Goal: Transaction & Acquisition: Purchase product/service

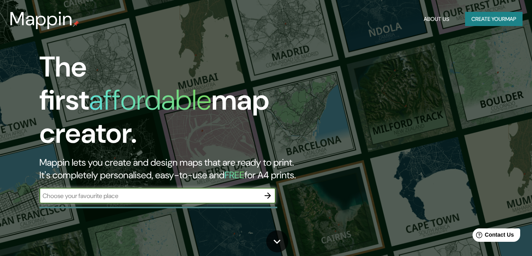
click at [250, 191] on input "text" at bounding box center [149, 195] width 221 height 9
type input "la victoria venezuela"
click at [266, 191] on icon "button" at bounding box center [267, 195] width 9 height 9
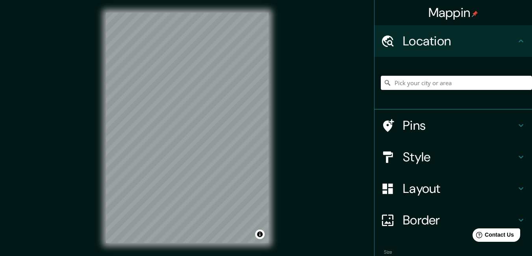
click at [422, 79] on input "Pick your city or area" at bounding box center [456, 83] width 151 height 14
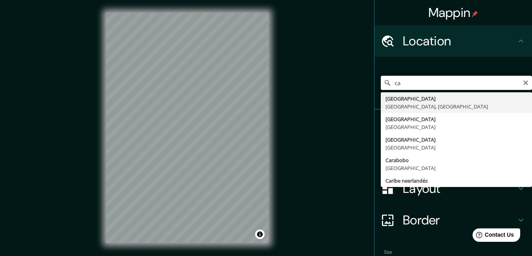
type input "c"
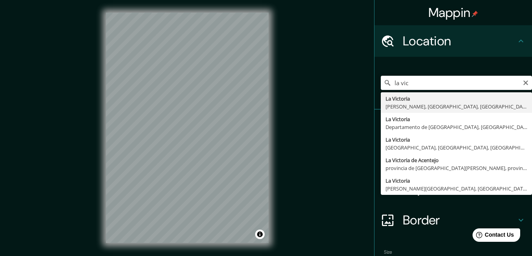
type input "La Victoria, [PERSON_NAME], [GEOGRAPHIC_DATA], [GEOGRAPHIC_DATA]"
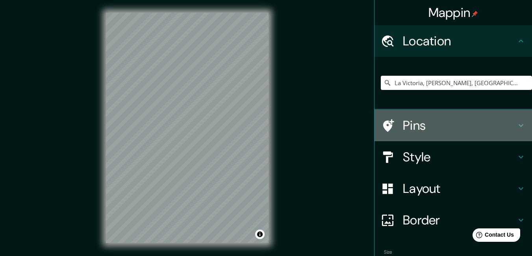
click at [428, 126] on h4 "Pins" at bounding box center [459, 125] width 113 height 16
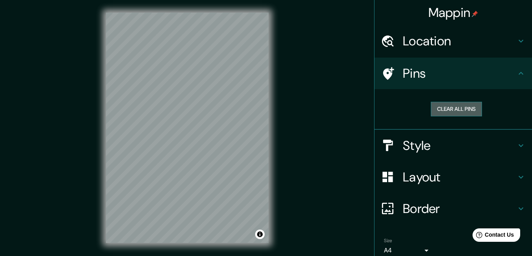
click at [435, 110] on button "Clear all pins" at bounding box center [456, 109] width 51 height 15
click at [417, 75] on h4 "Pins" at bounding box center [459, 73] width 113 height 16
click at [519, 72] on icon at bounding box center [521, 73] width 5 height 3
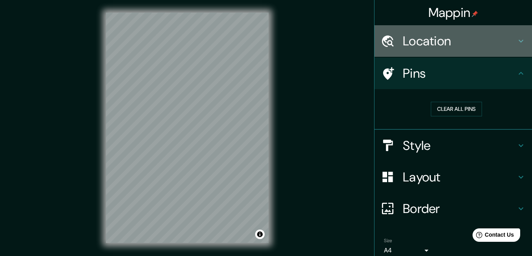
click at [513, 48] on div "Location" at bounding box center [454, 41] width 158 height 32
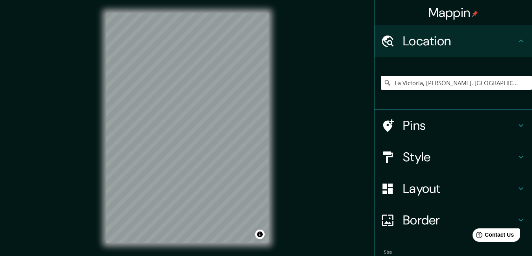
click at [517, 39] on icon at bounding box center [521, 40] width 9 height 9
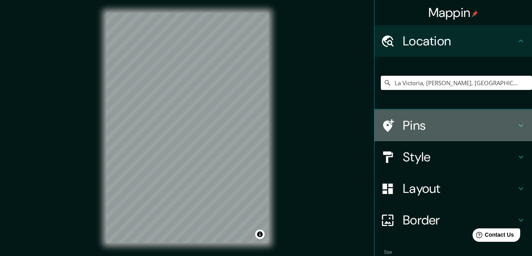
click at [467, 124] on h4 "Pins" at bounding box center [459, 125] width 113 height 16
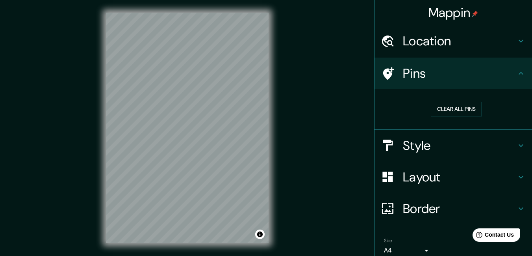
drag, startPoint x: 473, startPoint y: 153, endPoint x: 455, endPoint y: 116, distance: 40.9
click at [473, 152] on h4 "Style" at bounding box center [459, 146] width 113 height 16
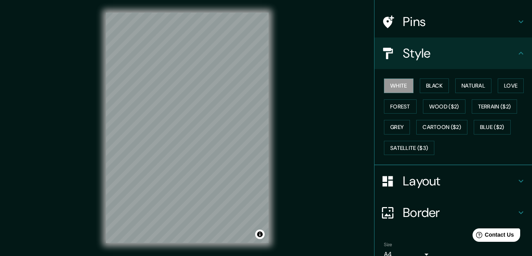
scroll to position [39, 0]
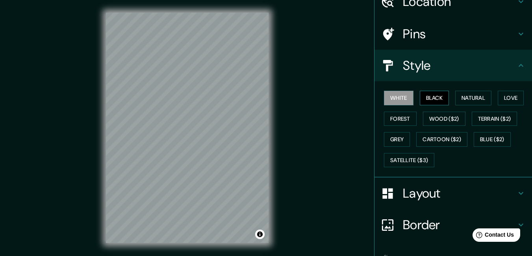
click at [432, 96] on button "Black" at bounding box center [435, 98] width 30 height 15
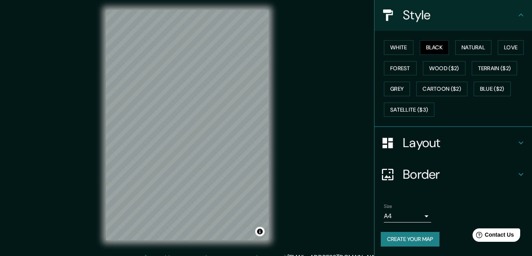
scroll to position [12, 0]
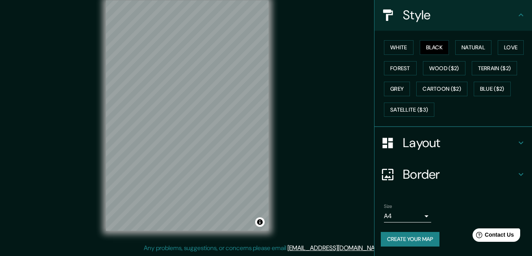
click at [415, 219] on body "Mappin Location La Victoria, José Félix Ribas, Aragua, Venezuela Pins Style Whi…" at bounding box center [266, 116] width 532 height 256
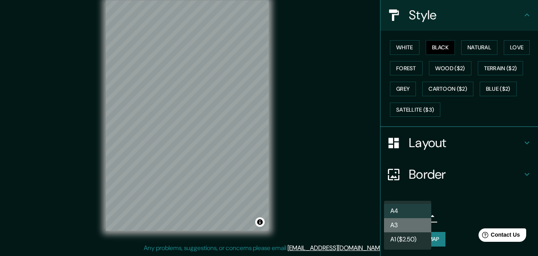
click at [411, 223] on li "A3" at bounding box center [407, 225] width 47 height 14
type input "a4"
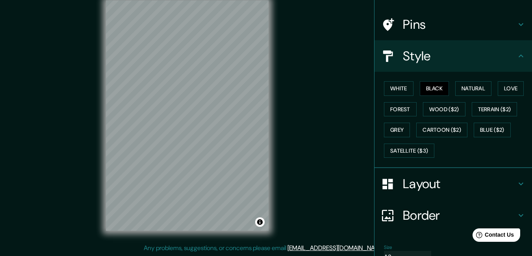
scroll to position [11, 0]
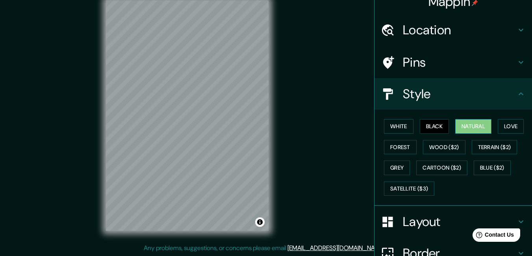
click at [464, 124] on button "Natural" at bounding box center [474, 126] width 36 height 15
click at [501, 125] on button "Love" at bounding box center [511, 126] width 26 height 15
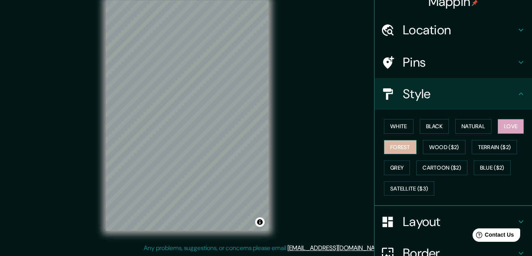
click at [395, 147] on button "Forest" at bounding box center [400, 147] width 33 height 15
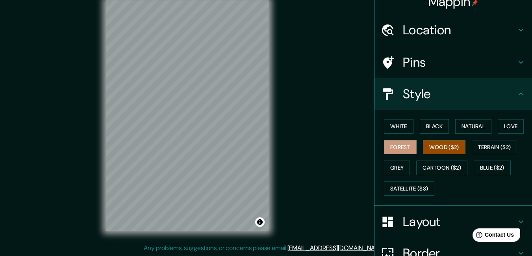
click at [433, 146] on button "Wood ($2)" at bounding box center [444, 147] width 43 height 15
click at [474, 143] on button "Terrain ($2)" at bounding box center [495, 147] width 46 height 15
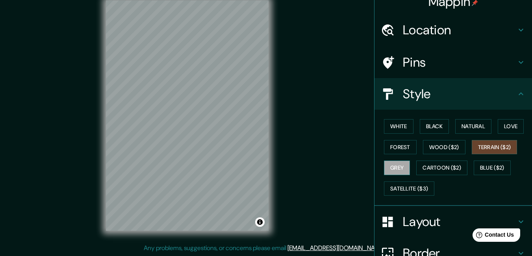
click at [399, 166] on button "Grey" at bounding box center [397, 167] width 26 height 15
click at [498, 127] on button "Love" at bounding box center [511, 126] width 26 height 15
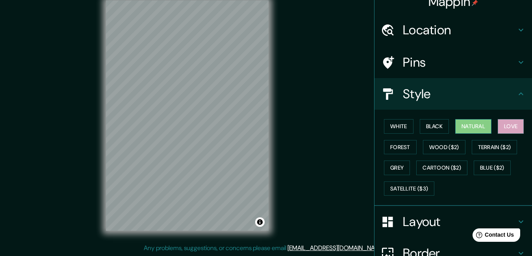
click at [467, 130] on button "Natural" at bounding box center [474, 126] width 36 height 15
click at [394, 149] on button "Forest" at bounding box center [400, 147] width 33 height 15
click at [479, 126] on button "Natural" at bounding box center [474, 126] width 36 height 15
click at [428, 128] on button "Black" at bounding box center [435, 126] width 30 height 15
click at [482, 125] on button "Natural" at bounding box center [474, 126] width 36 height 15
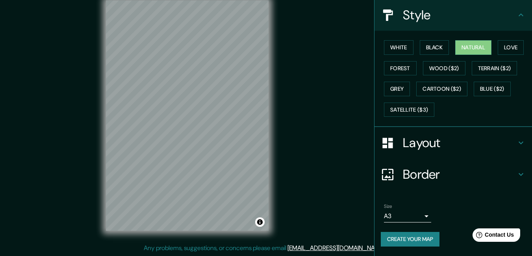
click at [415, 148] on h4 "Layout" at bounding box center [459, 143] width 113 height 16
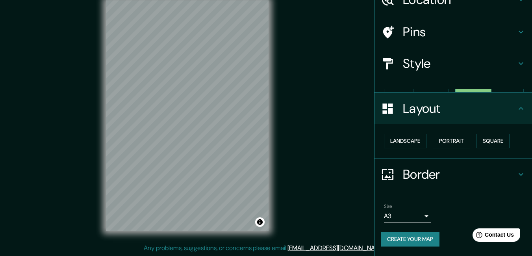
scroll to position [28, 0]
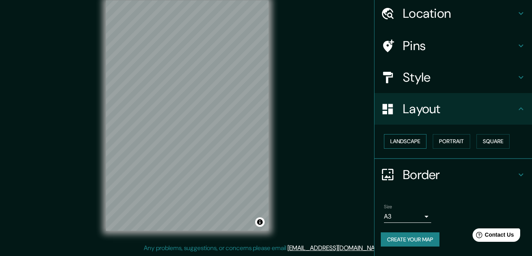
click at [413, 147] on button "Landscape" at bounding box center [405, 141] width 43 height 15
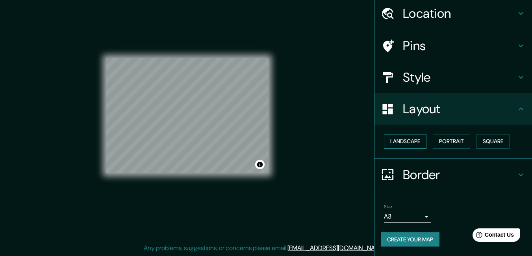
click at [413, 147] on button "Landscape" at bounding box center [405, 141] width 43 height 15
click at [435, 137] on button "Portrait" at bounding box center [451, 141] width 37 height 15
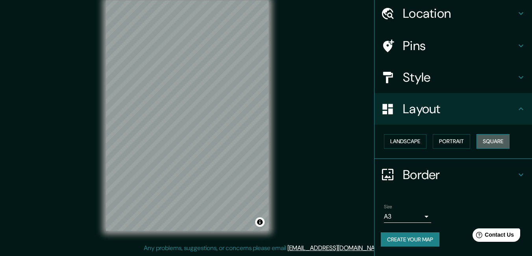
click at [485, 137] on button "Square" at bounding box center [493, 141] width 33 height 15
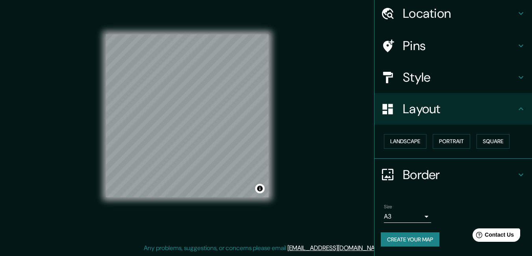
click at [428, 143] on div "Landscape Portrait Square" at bounding box center [456, 141] width 151 height 21
click at [433, 142] on button "Portrait" at bounding box center [451, 141] width 37 height 15
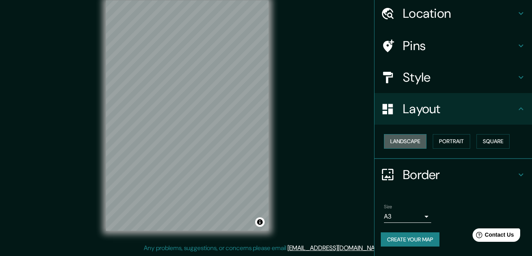
click at [413, 141] on button "Landscape" at bounding box center [405, 141] width 43 height 15
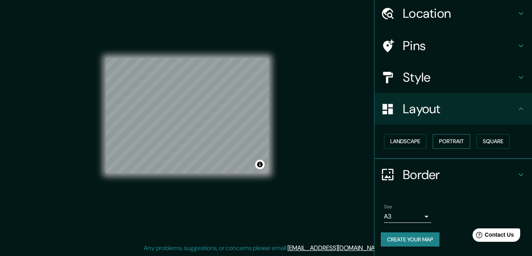
click at [439, 139] on button "Portrait" at bounding box center [451, 141] width 37 height 15
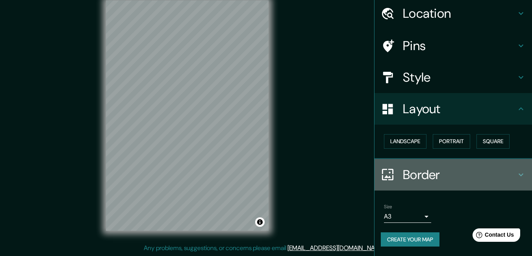
click at [420, 176] on h4 "Border" at bounding box center [459, 175] width 113 height 16
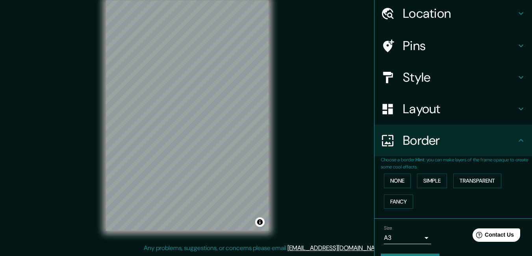
scroll to position [49, 0]
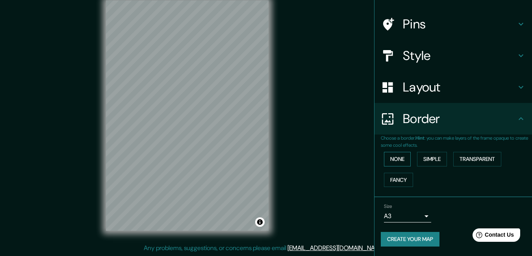
click at [396, 158] on button "None" at bounding box center [397, 159] width 27 height 15
click at [422, 162] on button "Simple" at bounding box center [432, 159] width 30 height 15
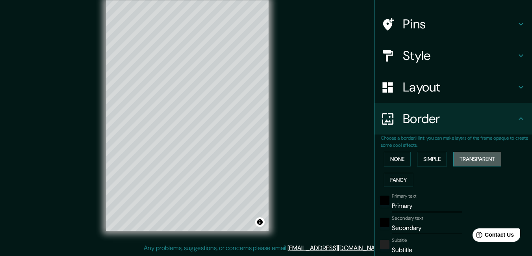
click at [457, 162] on button "Transparent" at bounding box center [478, 159] width 48 height 15
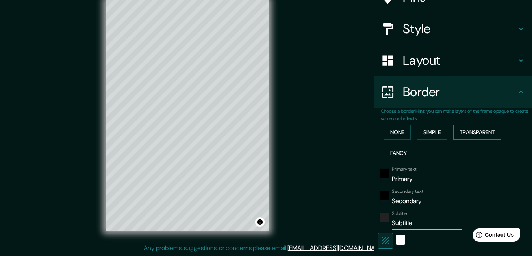
scroll to position [114, 0]
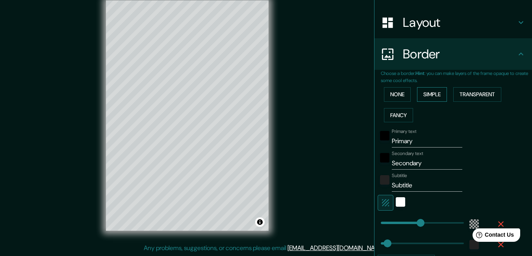
click at [428, 101] on button "Simple" at bounding box center [432, 94] width 30 height 15
click at [395, 113] on button "Fancy" at bounding box center [398, 115] width 29 height 15
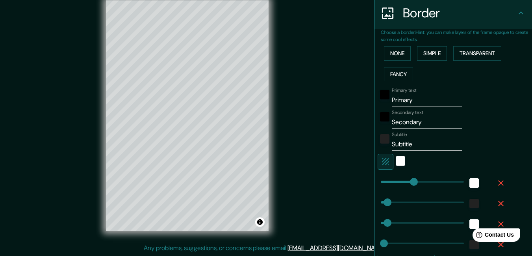
scroll to position [115, 0]
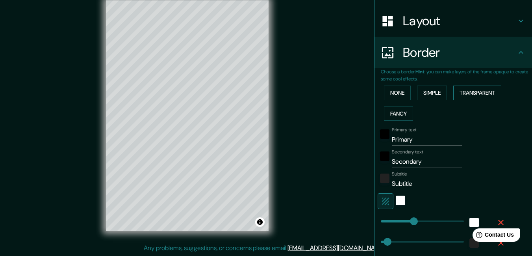
click at [466, 94] on button "Transparent" at bounding box center [478, 93] width 48 height 15
type input "198"
type input "33"
click at [396, 117] on button "Fancy" at bounding box center [398, 113] width 29 height 15
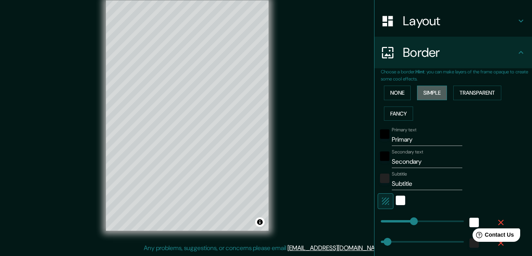
click at [426, 93] on button "Simple" at bounding box center [432, 93] width 30 height 15
click at [384, 116] on button "Fancy" at bounding box center [398, 113] width 29 height 15
click at [428, 140] on input "Primary" at bounding box center [427, 139] width 71 height 13
type input "Primar"
type input "165"
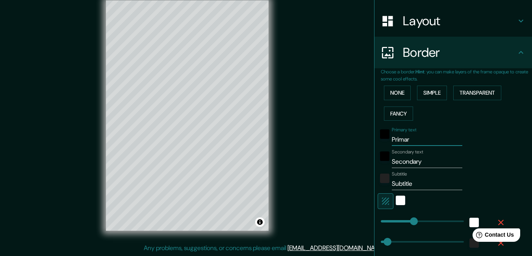
type input "33"
type input "17"
type input "Prim"
type input "165"
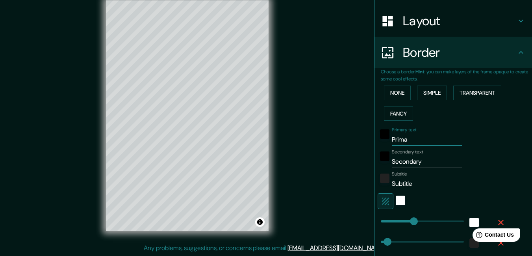
type input "33"
type input "17"
type input "P"
type input "165"
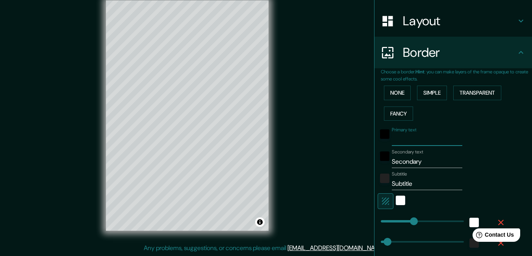
type input "33"
type input "17"
type input "l"
type input "165"
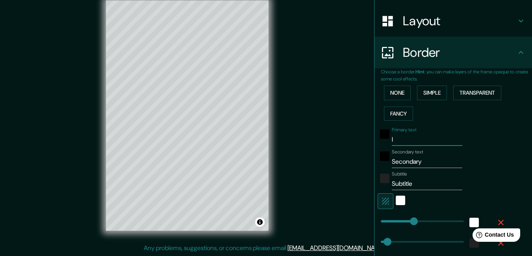
type input "33"
type input "17"
type input "la"
type input "165"
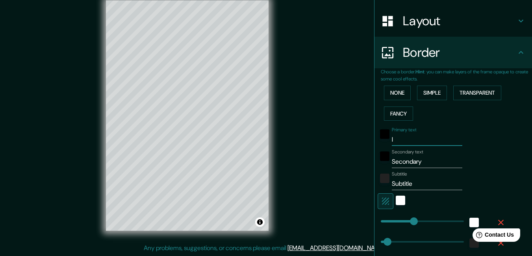
type input "33"
type input "17"
type input "la"
type input "165"
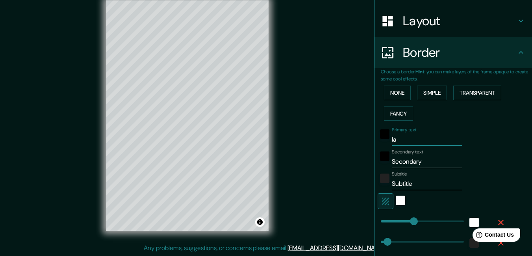
type input "33"
type input "17"
type input "la v"
type input "165"
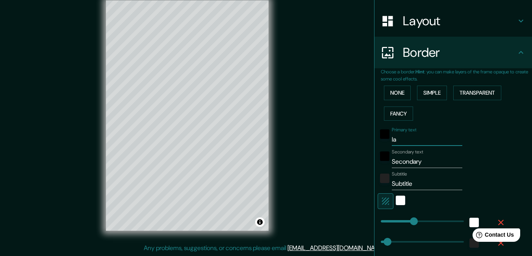
type input "33"
type input "17"
type input "la vi"
type input "165"
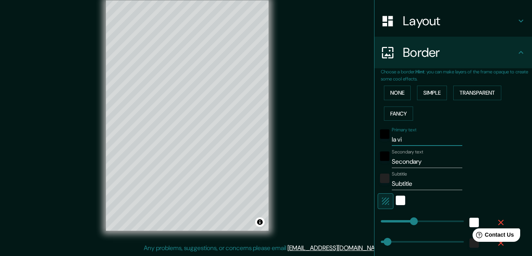
type input "33"
type input "17"
type input "la vic"
type input "165"
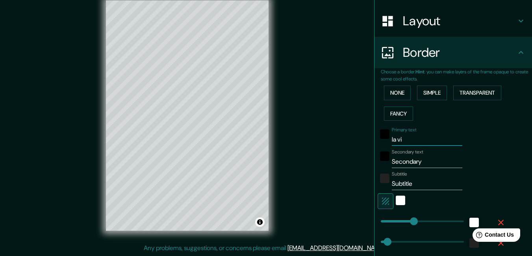
type input "33"
type input "17"
type input "la vict"
type input "165"
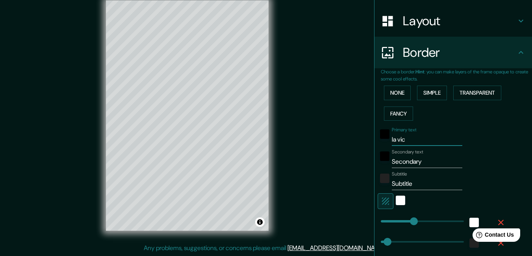
type input "33"
type input "17"
type input "la victo"
type input "165"
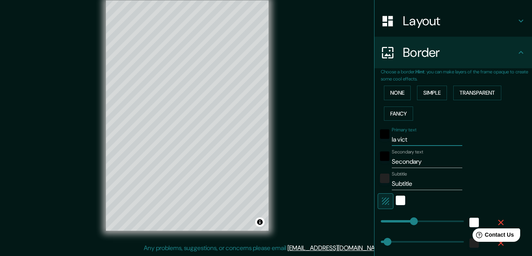
type input "33"
type input "17"
type input "la victor"
type input "165"
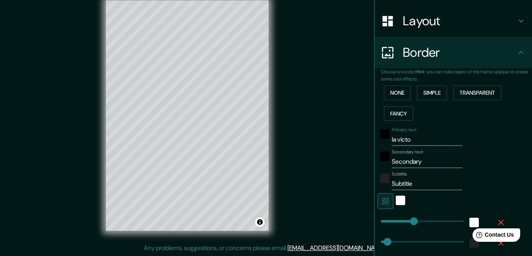
type input "33"
type input "17"
type input "la victori"
type input "165"
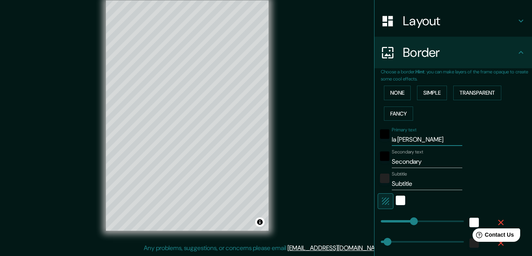
type input "33"
type input "17"
type input "la victoria"
type input "165"
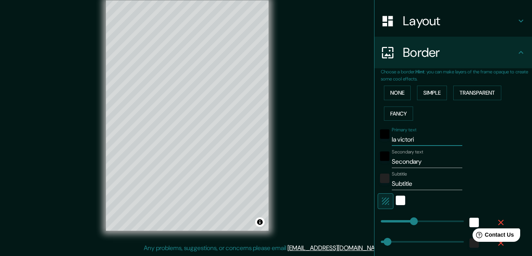
type input "33"
type input "17"
type input "la victoria"
click at [422, 159] on input "Secondary" at bounding box center [427, 161] width 71 height 13
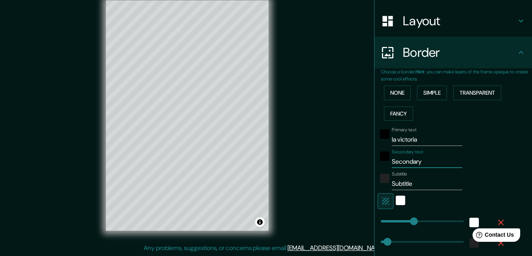
type input "Secondar"
type input "165"
type input "33"
type input "17"
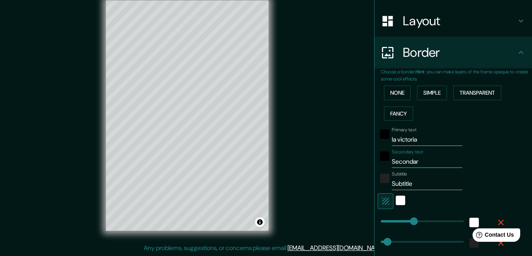
type input "Seconda"
type input "165"
type input "33"
type input "17"
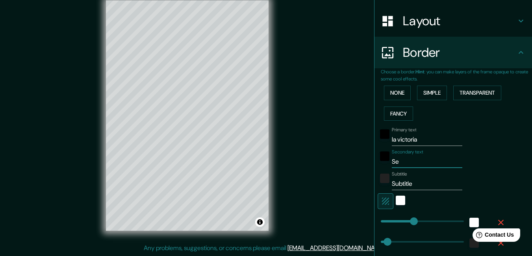
type input "S"
type input "165"
type input "33"
type input "17"
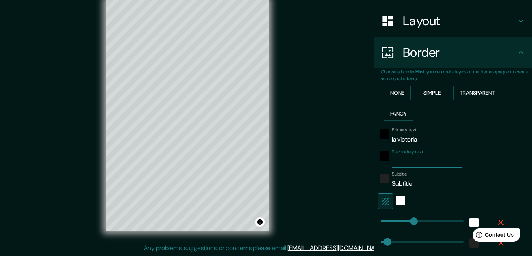
type input "a"
type input "165"
type input "33"
type input "17"
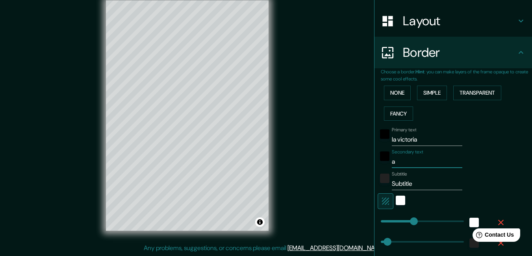
type input "165"
type input "33"
type input "17"
type input "A"
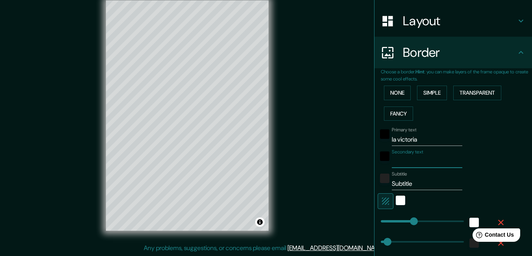
type input "165"
type input "33"
type input "17"
type input "Ar"
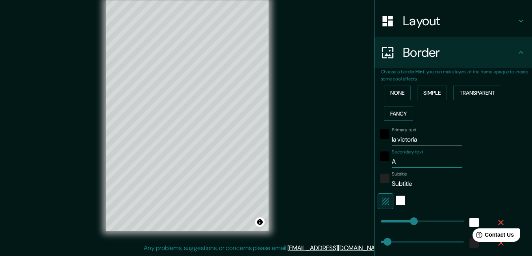
type input "165"
type input "33"
type input "17"
type input "Ara"
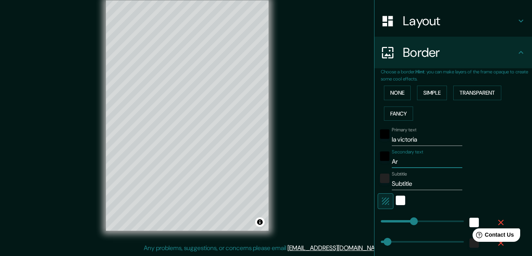
type input "165"
type input "33"
type input "17"
type input "Aragua"
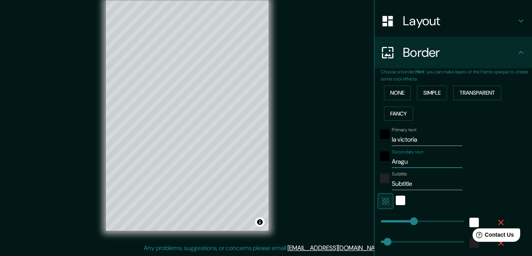
type input "165"
type input "33"
type input "17"
type input "Aragua"
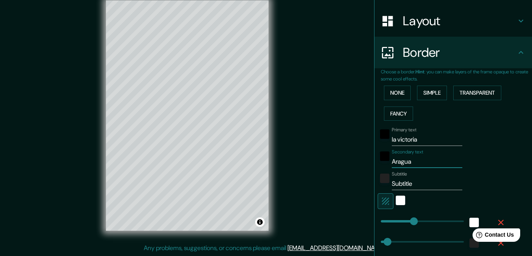
click at [392, 138] on input "la victoria" at bounding box center [427, 139] width 71 height 13
type input "l victoria"
type input "165"
type input "33"
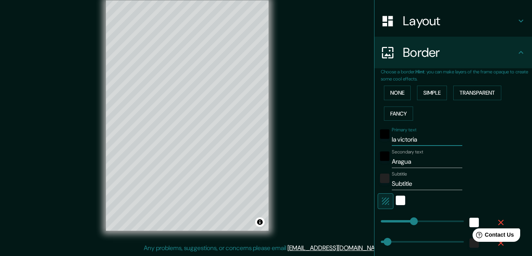
type input "17"
type input "victoria"
type input "165"
type input "33"
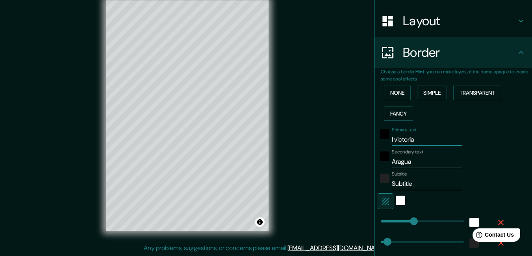
type input "17"
type input "L victoria"
type input "165"
type input "33"
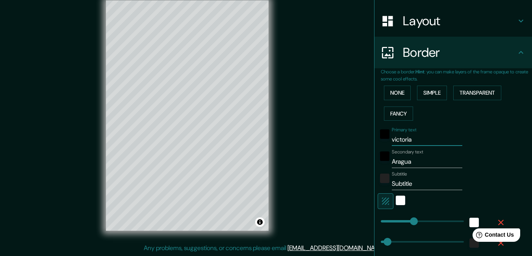
type input "17"
type input "La victoria"
type input "165"
type input "33"
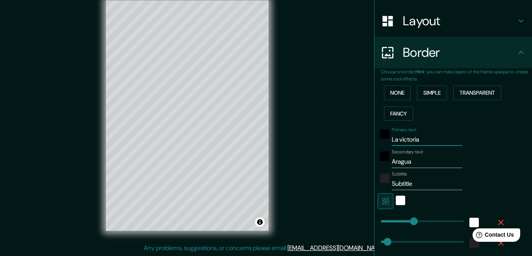
type input "17"
type input "La victoria"
click at [412, 183] on input "Subtitle" at bounding box center [427, 183] width 71 height 13
type input "Subtitl"
type input "165"
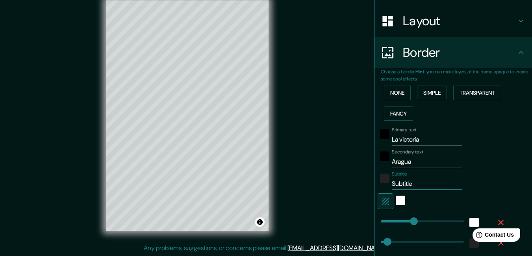
type input "33"
type input "17"
type input "Subti"
type input "165"
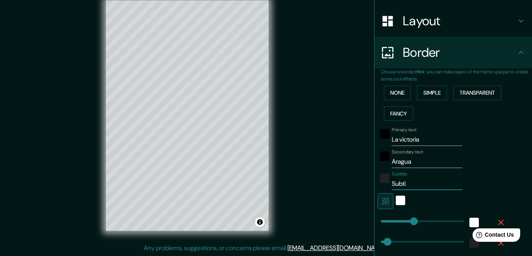
type input "33"
type input "17"
type input "S"
type input "165"
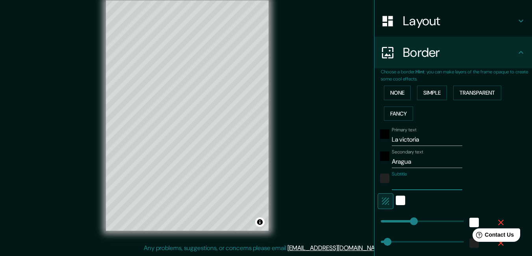
type input "33"
type input "17"
type input "v"
type input "165"
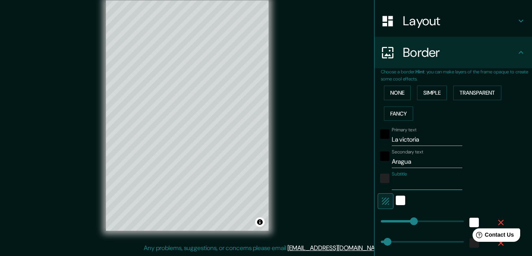
type input "33"
type input "17"
type input "ve"
type input "165"
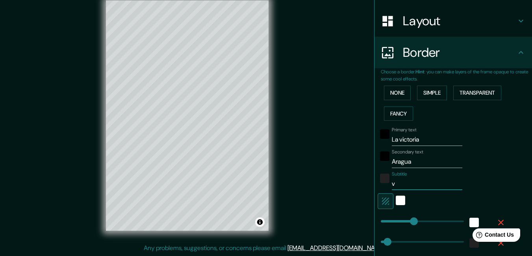
type input "33"
type input "17"
type input "ven"
type input "165"
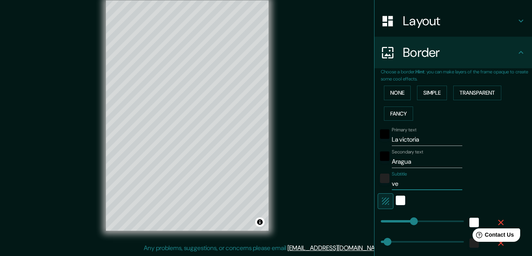
type input "33"
type input "17"
type input "vene"
type input "165"
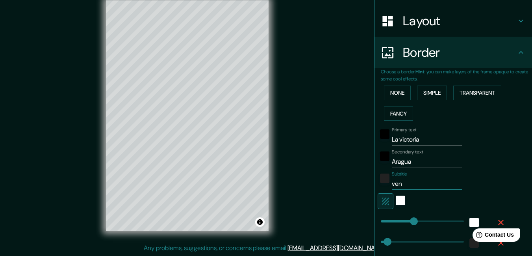
type input "33"
type input "17"
type input "venez"
type input "165"
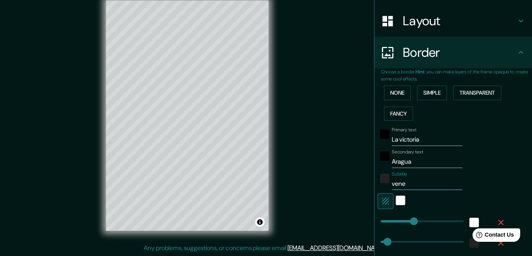
type input "33"
type input "17"
type input "venezu"
type input "165"
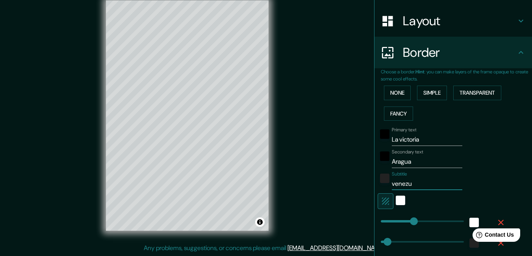
type input "33"
type input "17"
type input "venezue"
type input "165"
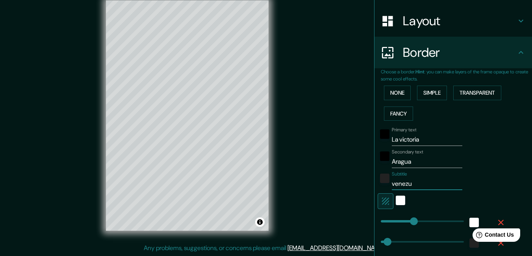
type input "33"
type input "17"
type input "venezuel"
type input "165"
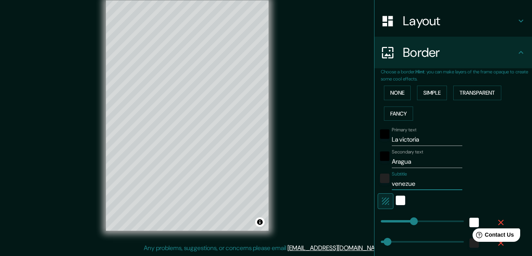
type input "33"
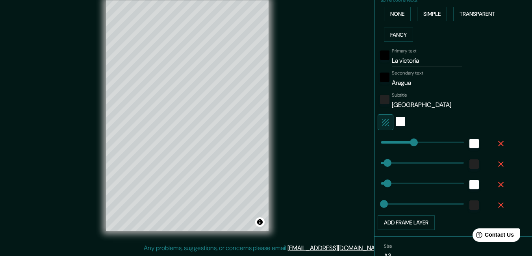
scroll to position [234, 0]
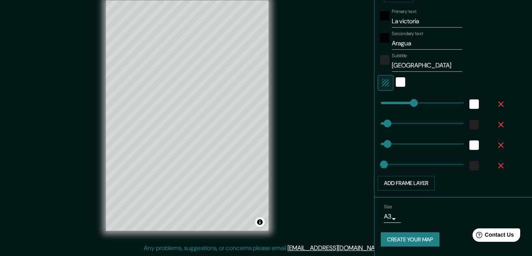
click at [392, 240] on button "Create your map" at bounding box center [410, 239] width 59 height 15
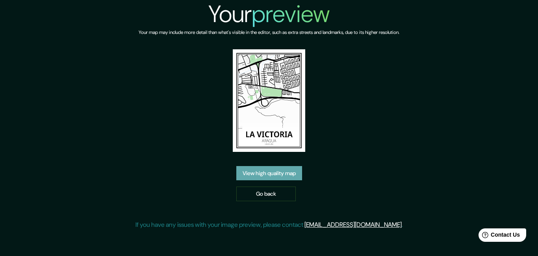
click at [262, 169] on link "View high quality map" at bounding box center [269, 173] width 66 height 15
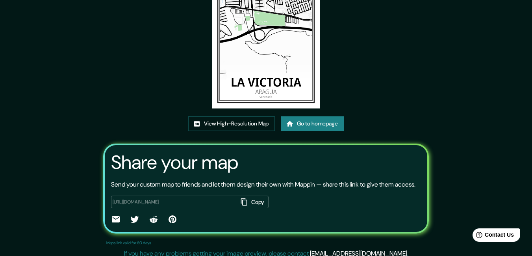
scroll to position [16, 0]
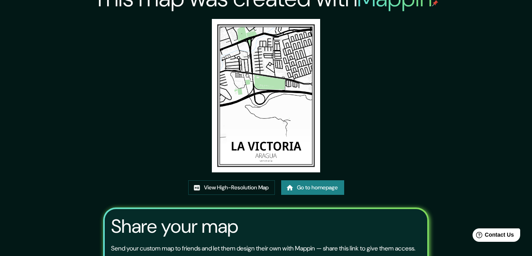
click at [256, 116] on img at bounding box center [266, 95] width 108 height 153
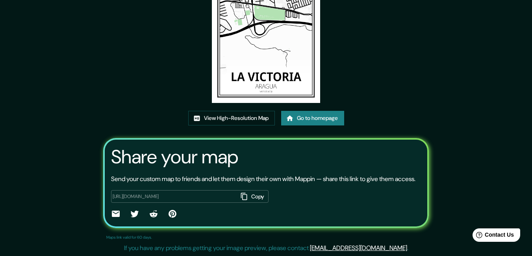
scroll to position [95, 0]
click at [238, 111] on link "View High-Resolution Map" at bounding box center [231, 118] width 87 height 15
click at [315, 111] on link "Go to homepage" at bounding box center [312, 118] width 63 height 15
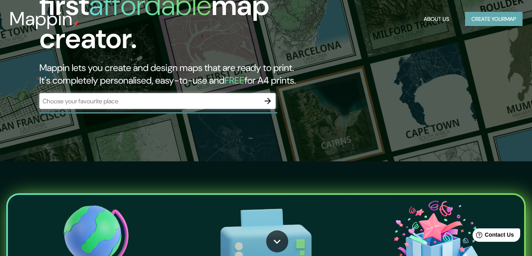
click at [465, 18] on button "Create your map" at bounding box center [494, 19] width 58 height 15
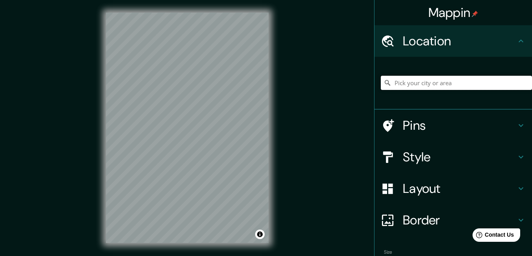
click at [411, 84] on input "Pick your city or area" at bounding box center [456, 83] width 151 height 14
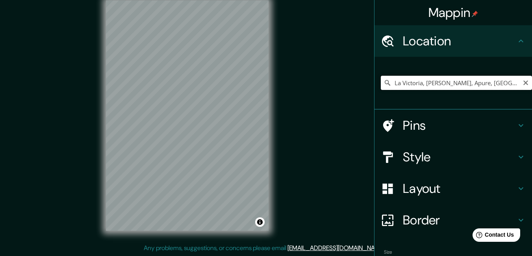
click at [421, 86] on input "La Victoria, Páez, Apure, Venezuela" at bounding box center [456, 83] width 151 height 14
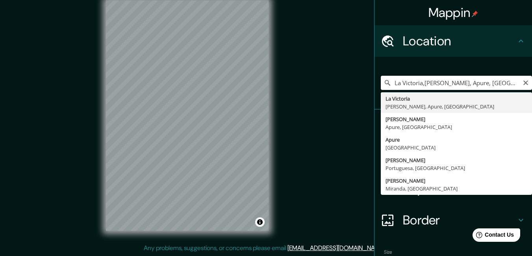
click at [523, 85] on input "La Victoria,Páez, Apure, Venezuela" at bounding box center [456, 83] width 151 height 14
type input "La Victoria,Páez, Apure, Venezuela"
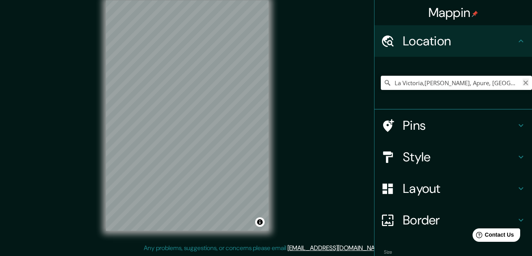
click at [523, 84] on icon "Clear" at bounding box center [526, 83] width 6 height 6
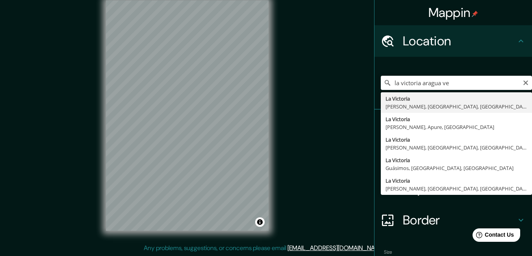
type input "La Victoria, José Félix Ribas, Aragua, Venezuela"
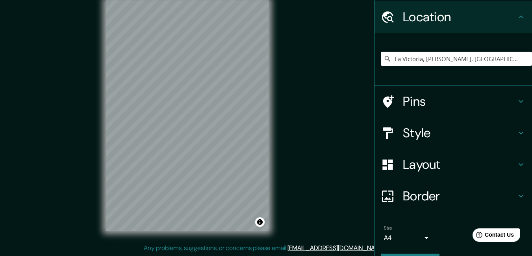
scroll to position [46, 0]
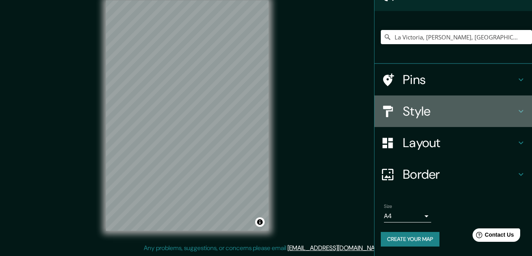
click at [419, 106] on h4 "Style" at bounding box center [459, 111] width 113 height 16
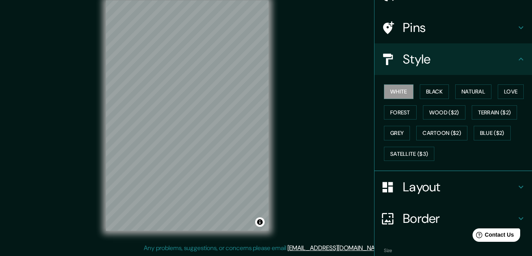
scroll to position [85, 0]
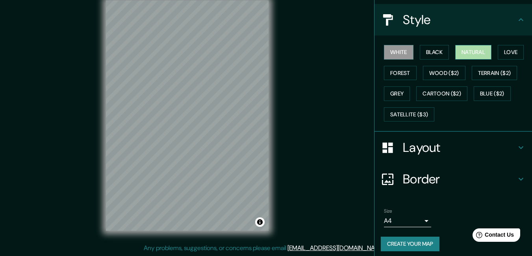
click at [472, 54] on button "Natural" at bounding box center [474, 52] width 36 height 15
click at [435, 54] on button "Black" at bounding box center [435, 52] width 30 height 15
click at [473, 54] on button "Natural" at bounding box center [474, 52] width 36 height 15
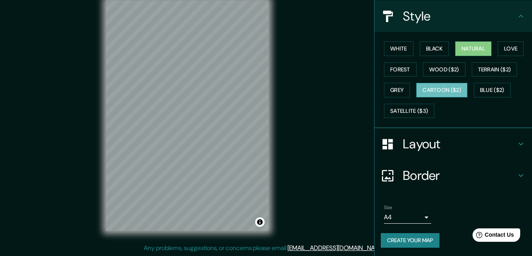
scroll to position [90, 0]
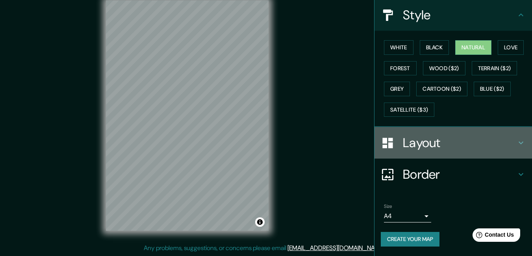
click at [416, 144] on h4 "Layout" at bounding box center [459, 143] width 113 height 16
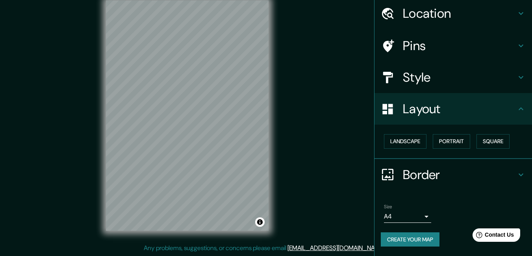
scroll to position [28, 0]
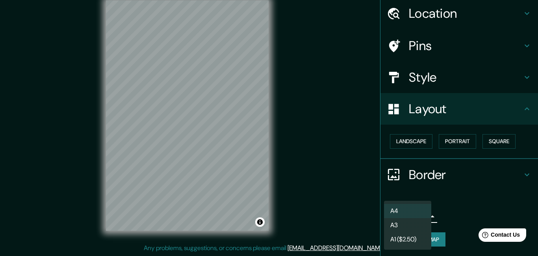
click at [412, 219] on body "Mappin Location La Victoria, José Félix Ribas, Aragua, Venezuela Pins Style Lay…" at bounding box center [269, 116] width 538 height 256
click at [407, 225] on li "A3" at bounding box center [407, 225] width 47 height 14
type input "a4"
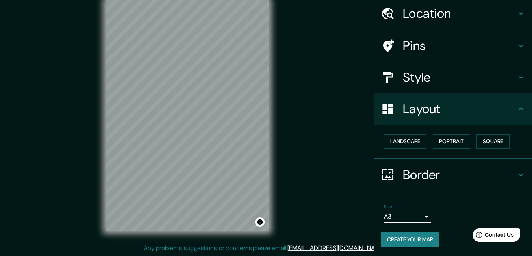
click at [394, 235] on button "Create your map" at bounding box center [410, 239] width 59 height 15
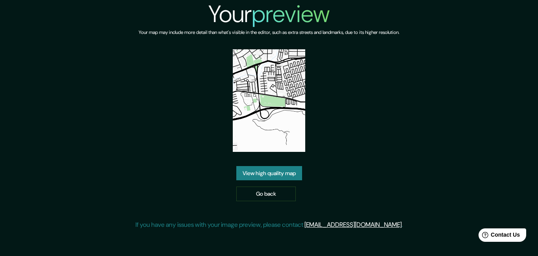
click at [278, 177] on link "View high quality map" at bounding box center [269, 173] width 66 height 15
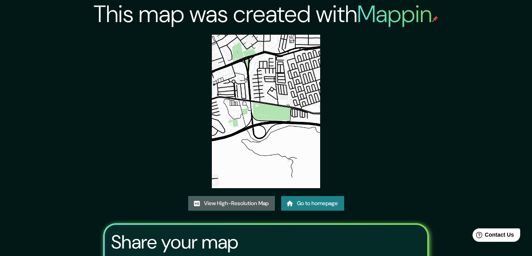
click at [240, 202] on link "View High-Resolution Map" at bounding box center [231, 203] width 87 height 15
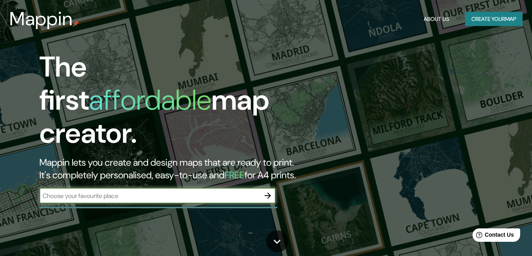
click at [478, 18] on button "Create your map" at bounding box center [494, 19] width 58 height 15
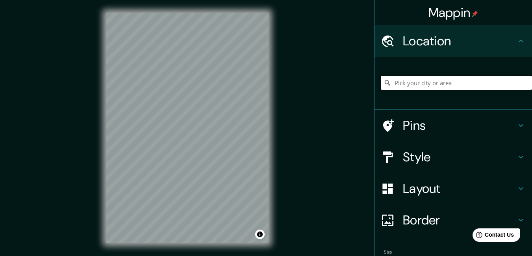
click at [417, 84] on input "Pick your city or area" at bounding box center [456, 83] width 151 height 14
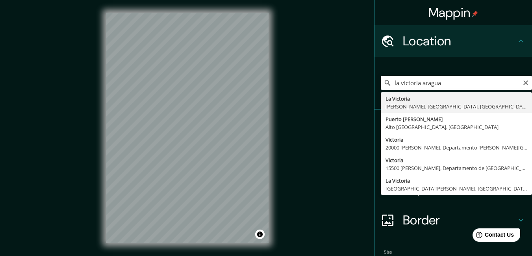
type input "La Victoria, [PERSON_NAME], [GEOGRAPHIC_DATA], [GEOGRAPHIC_DATA]"
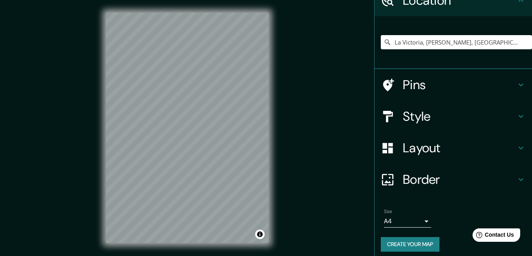
scroll to position [46, 0]
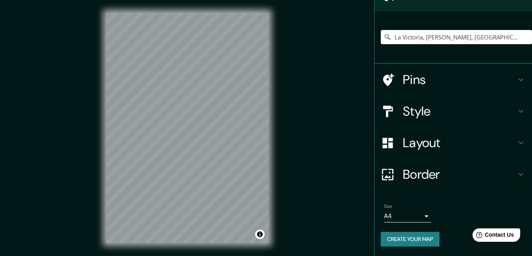
click at [417, 107] on h4 "Style" at bounding box center [459, 111] width 113 height 16
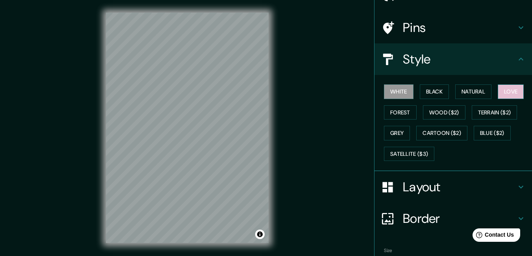
click at [501, 88] on button "Love" at bounding box center [511, 91] width 26 height 15
click at [432, 96] on button "Black" at bounding box center [435, 91] width 30 height 15
click at [396, 95] on button "White" at bounding box center [399, 91] width 30 height 15
click at [420, 94] on button "Black" at bounding box center [435, 91] width 30 height 15
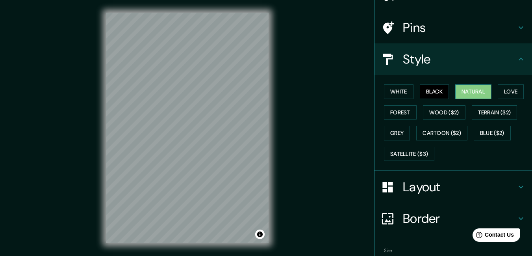
click at [461, 94] on button "Natural" at bounding box center [474, 91] width 36 height 15
click at [404, 95] on button "White" at bounding box center [399, 91] width 30 height 15
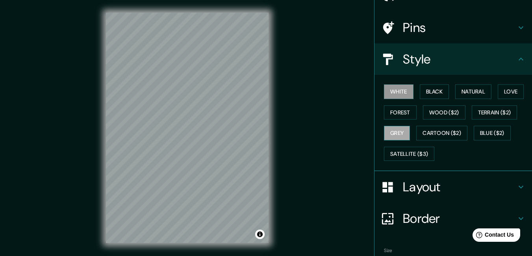
click at [398, 134] on button "Grey" at bounding box center [397, 133] width 26 height 15
click at [396, 91] on button "White" at bounding box center [399, 91] width 30 height 15
click at [392, 127] on button "Grey" at bounding box center [397, 133] width 26 height 15
click at [419, 131] on button "Cartoon ($2)" at bounding box center [442, 133] width 51 height 15
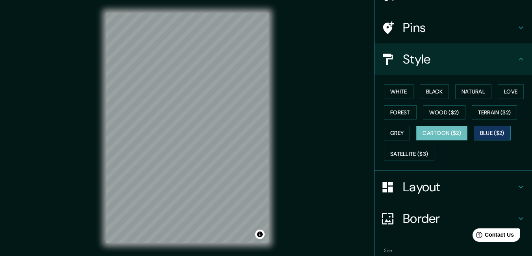
click at [474, 134] on button "Blue ($2)" at bounding box center [492, 133] width 37 height 15
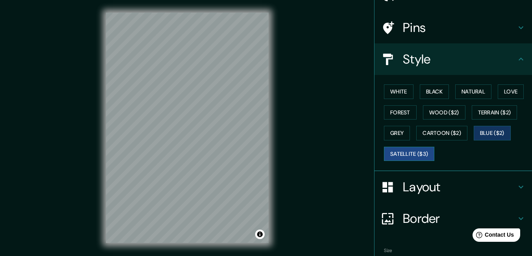
click at [419, 153] on button "Satellite ($3)" at bounding box center [409, 154] width 50 height 15
click at [388, 108] on button "Forest" at bounding box center [400, 112] width 33 height 15
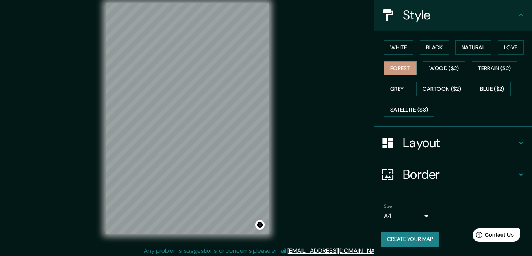
scroll to position [12, 0]
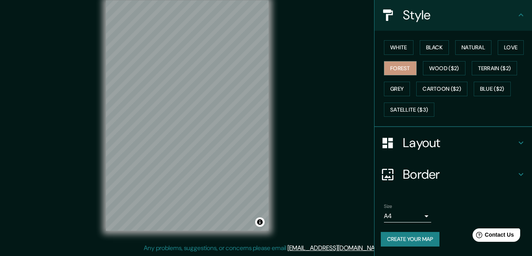
click at [414, 216] on body "Mappin Location La Victoria, José Félix Ribas, Aragua, Venezuela Pins Style Whi…" at bounding box center [266, 116] width 532 height 256
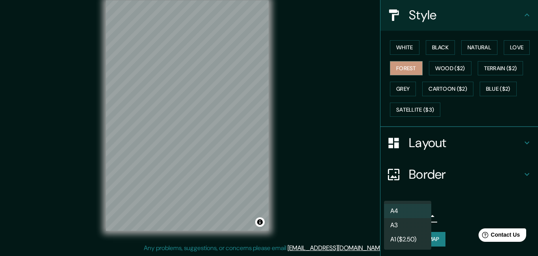
click at [406, 223] on li "A3" at bounding box center [407, 225] width 47 height 14
type input "a4"
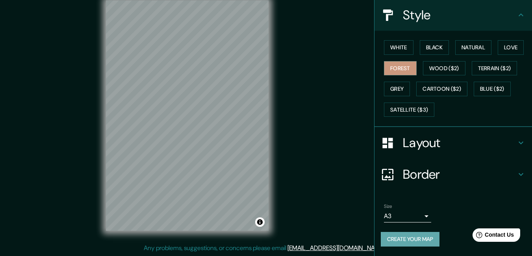
click at [402, 243] on button "Create your map" at bounding box center [410, 239] width 59 height 15
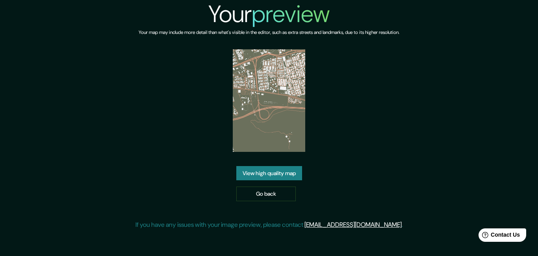
click at [279, 175] on link "View high quality map" at bounding box center [269, 173] width 66 height 15
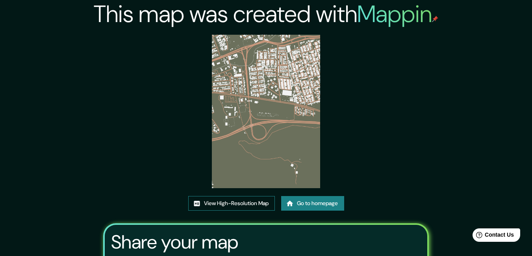
click at [215, 207] on link "View High-Resolution Map" at bounding box center [231, 203] width 87 height 15
click at [299, 204] on link "Go to homepage" at bounding box center [312, 203] width 63 height 15
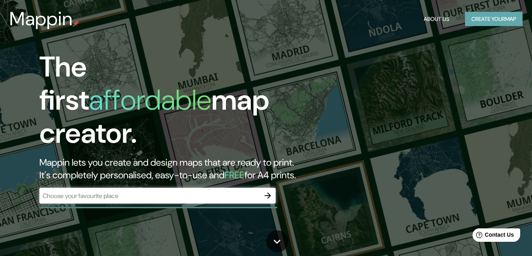
click at [470, 14] on button "Create your map" at bounding box center [494, 19] width 58 height 15
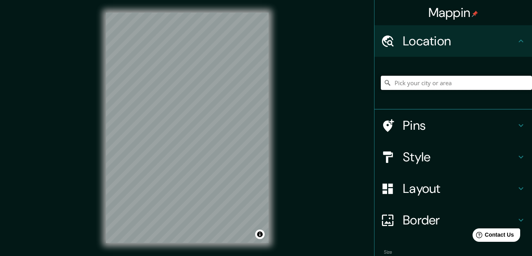
click at [434, 84] on input "Pick your city or area" at bounding box center [456, 83] width 151 height 14
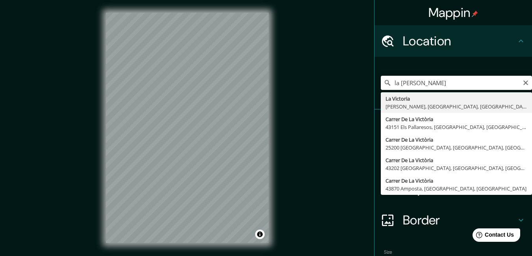
type input "La Victoria, [PERSON_NAME], [GEOGRAPHIC_DATA], [GEOGRAPHIC_DATA]"
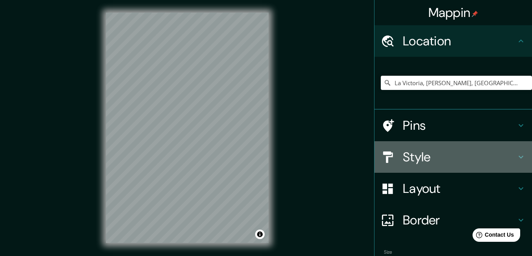
click at [394, 156] on div at bounding box center [392, 157] width 22 height 14
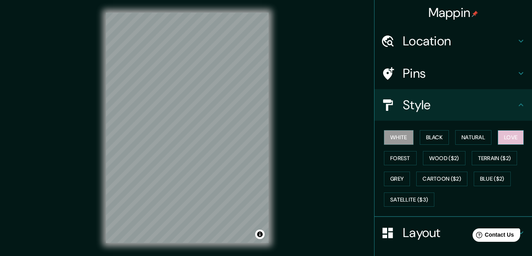
click at [498, 136] on button "Love" at bounding box center [511, 137] width 26 height 15
click at [428, 138] on button "Black" at bounding box center [435, 137] width 30 height 15
click at [428, 136] on button "Black" at bounding box center [435, 137] width 30 height 15
click at [404, 137] on button "White" at bounding box center [399, 137] width 30 height 15
click at [420, 138] on button "Black" at bounding box center [435, 137] width 30 height 15
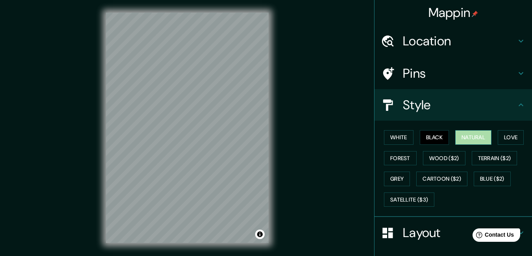
click at [461, 137] on button "Natural" at bounding box center [474, 137] width 36 height 15
click at [435, 138] on button "Black" at bounding box center [435, 137] width 30 height 15
click at [510, 135] on button "Love" at bounding box center [511, 137] width 26 height 15
click at [435, 137] on button "Black" at bounding box center [435, 137] width 30 height 15
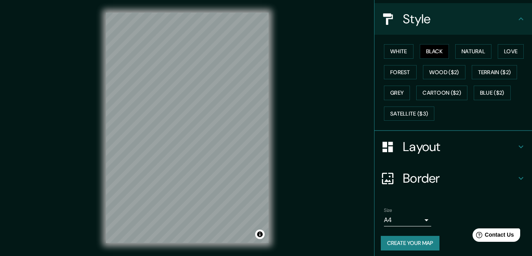
scroll to position [90, 0]
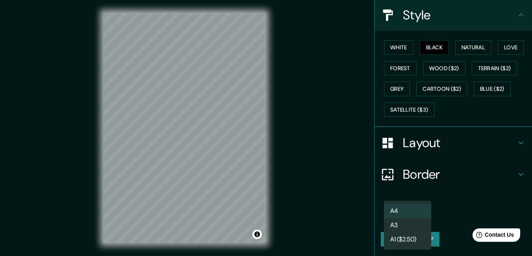
click at [400, 213] on body "Mappin Location [GEOGRAPHIC_DATA], [PERSON_NAME], [GEOGRAPHIC_DATA], [GEOGRAPHI…" at bounding box center [266, 128] width 532 height 256
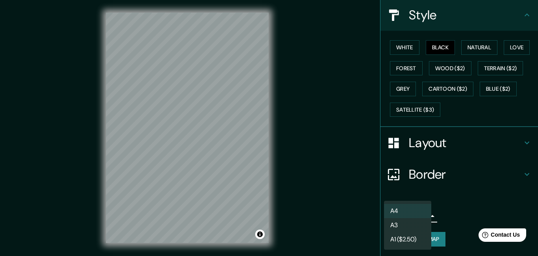
click at [391, 225] on li "A3" at bounding box center [407, 225] width 47 height 14
type input "a4"
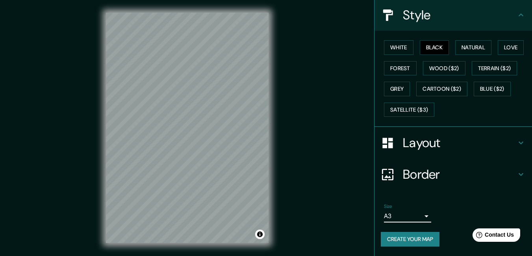
click at [391, 236] on button "Create your map" at bounding box center [410, 239] width 59 height 15
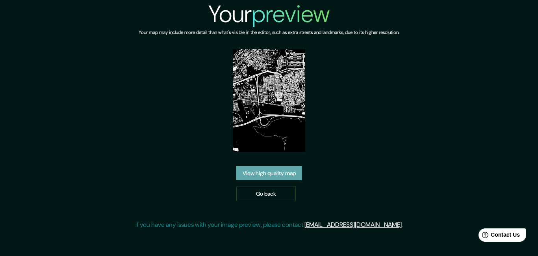
click at [286, 174] on link "View high quality map" at bounding box center [269, 173] width 66 height 15
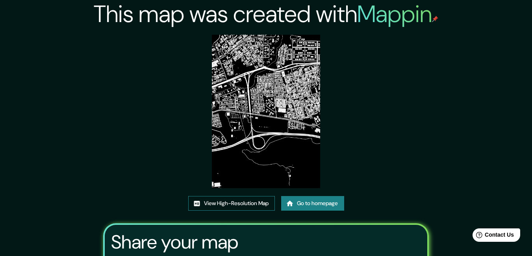
click at [225, 201] on link "View High-Resolution Map" at bounding box center [231, 203] width 87 height 15
